Goal: Task Accomplishment & Management: Complete application form

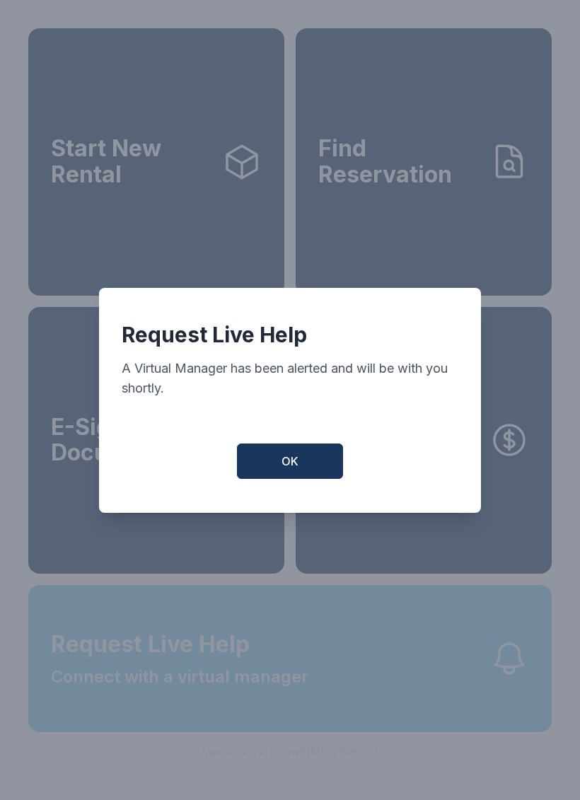
scroll to position [17, 0]
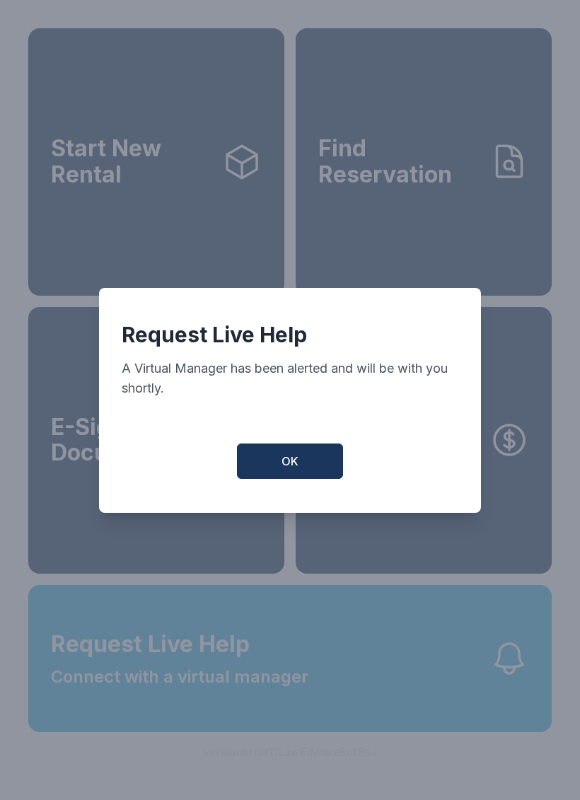
click at [291, 462] on span "OK" at bounding box center [289, 461] width 17 height 17
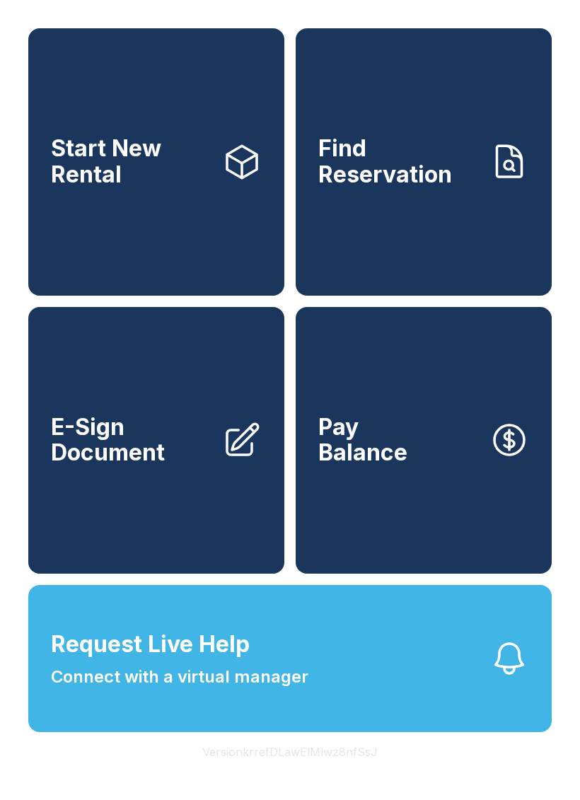
click at [129, 661] on span "Request Live Help" at bounding box center [150, 644] width 199 height 34
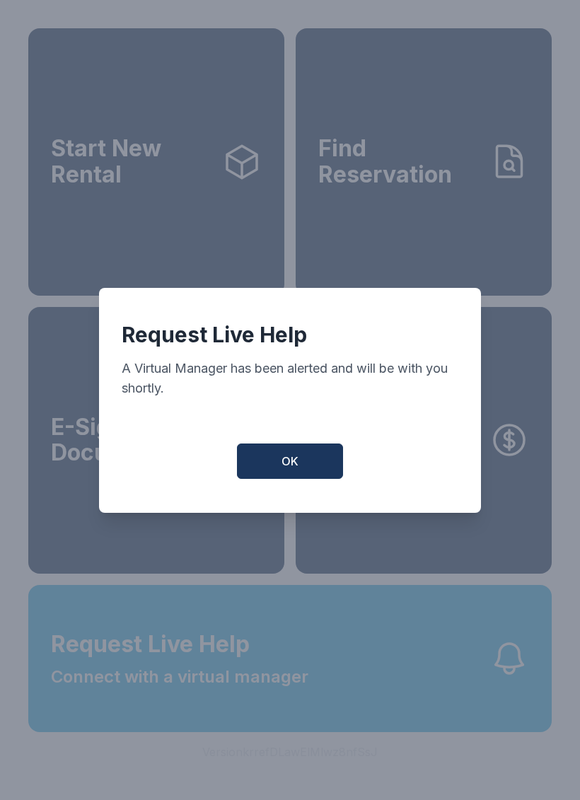
click at [287, 470] on span "OK" at bounding box center [289, 461] width 17 height 17
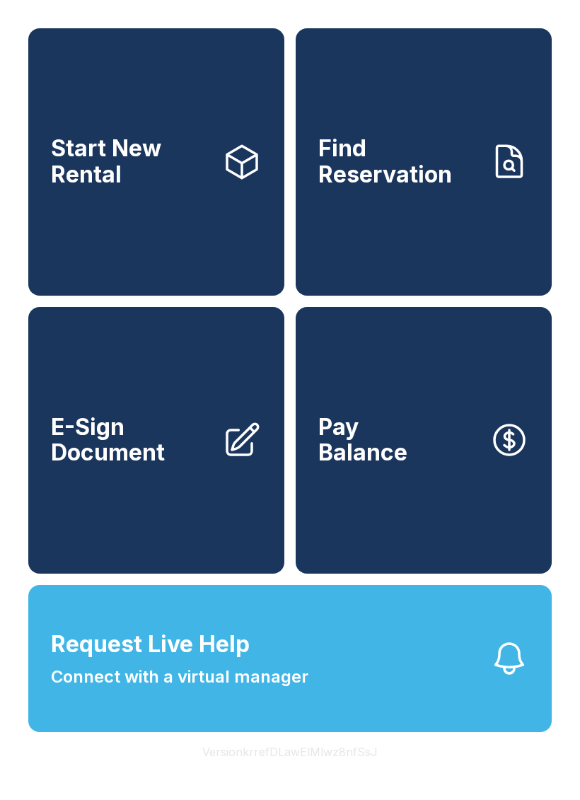
click at [138, 450] on span "E-Sign Document" at bounding box center [131, 440] width 160 height 52
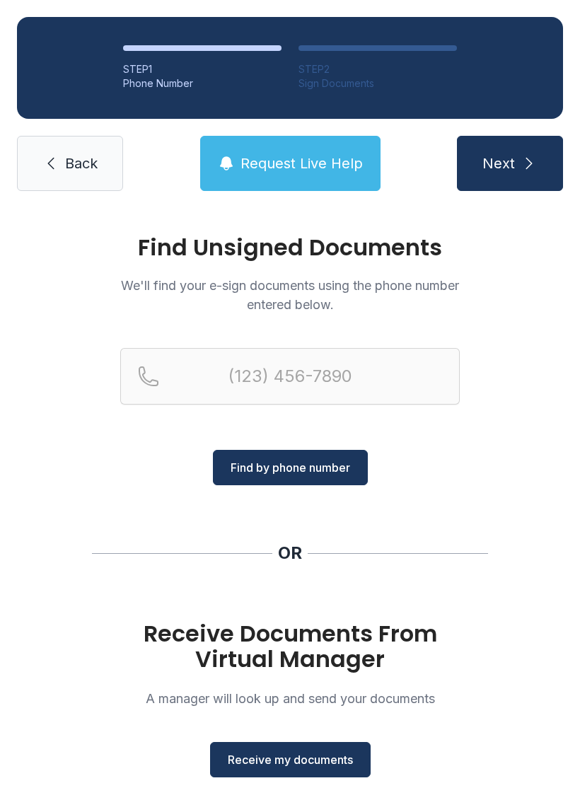
click at [293, 757] on span "Receive my documents" at bounding box center [290, 759] width 125 height 17
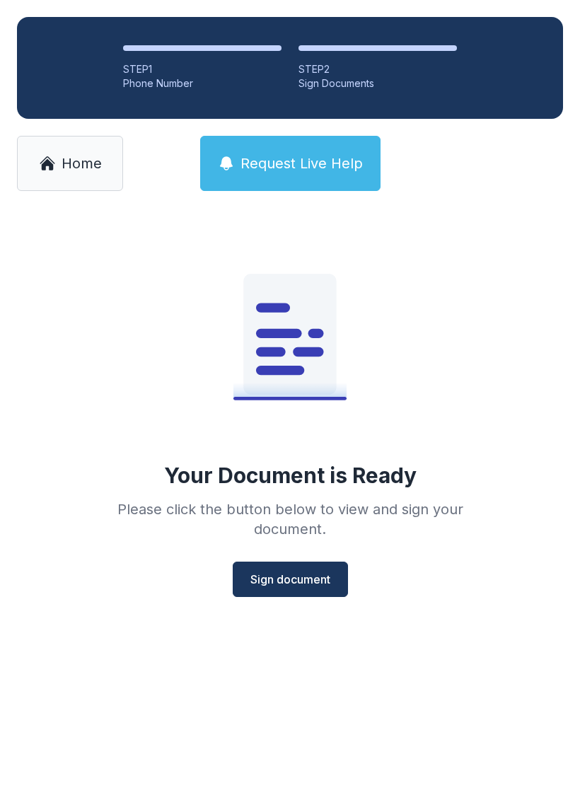
click at [318, 573] on span "Sign document" at bounding box center [290, 579] width 80 height 17
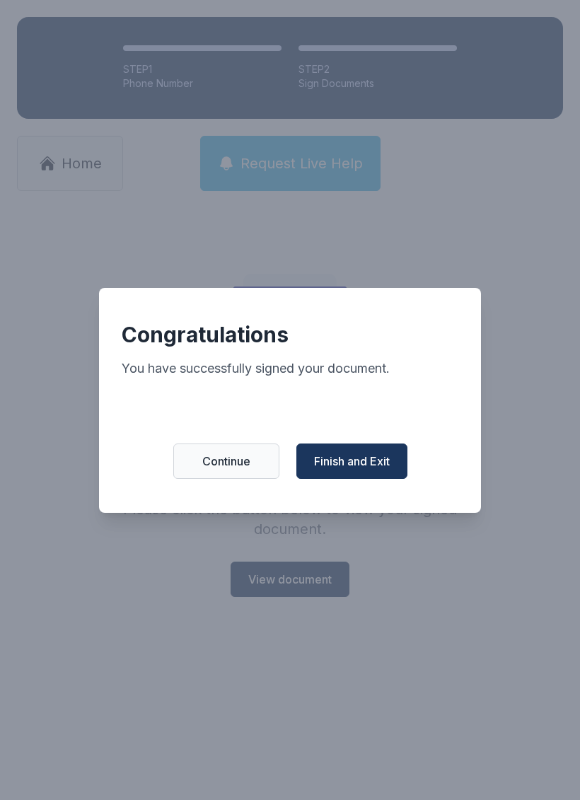
click at [363, 462] on span "Finish and Exit" at bounding box center [352, 461] width 76 height 17
